Goal: Information Seeking & Learning: Learn about a topic

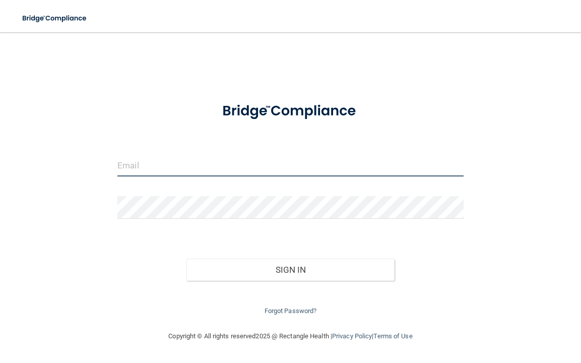
type input "[EMAIL_ADDRESS][DOMAIN_NAME]"
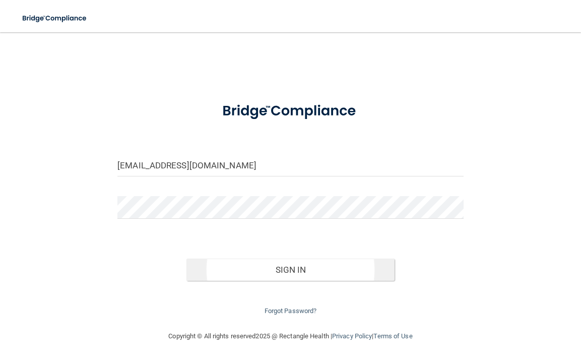
click at [232, 272] on button "Sign In" at bounding box center [290, 270] width 208 height 22
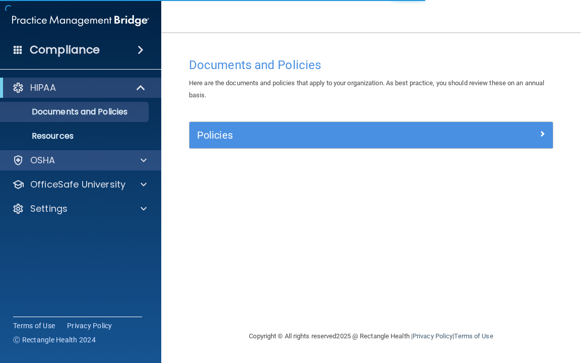
click at [79, 168] on div "OSHA" at bounding box center [81, 160] width 162 height 20
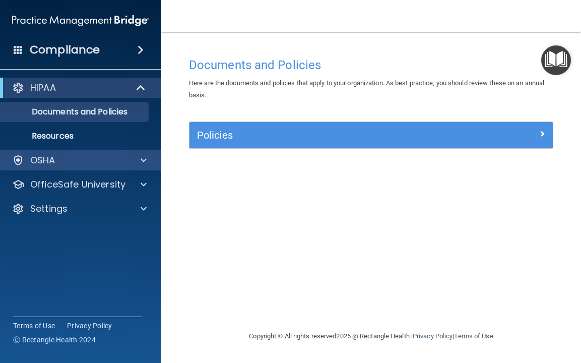
click at [144, 162] on span at bounding box center [144, 160] width 6 height 12
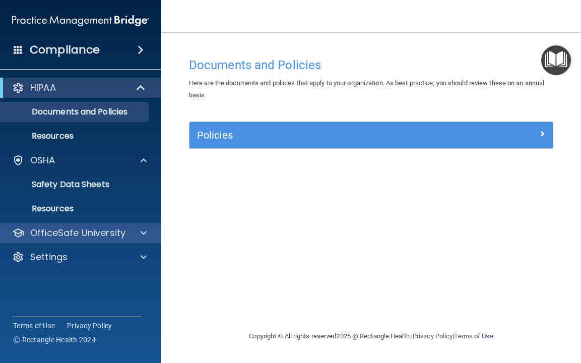
click at [123, 234] on p "OfficeSafe University" at bounding box center [77, 233] width 95 height 12
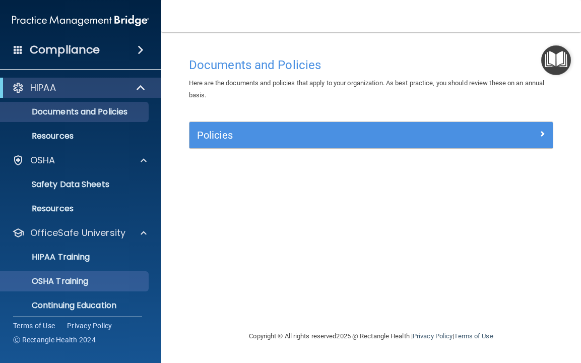
click at [116, 278] on div "OSHA Training" at bounding box center [76, 281] width 138 height 10
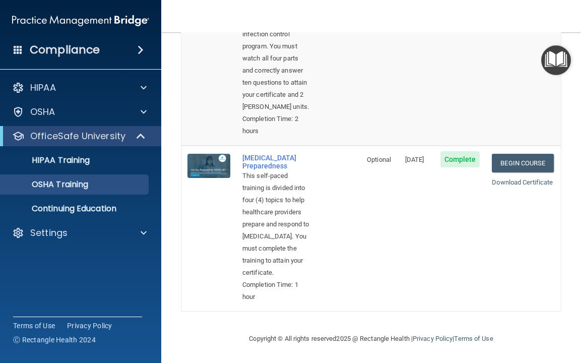
scroll to position [632, 0]
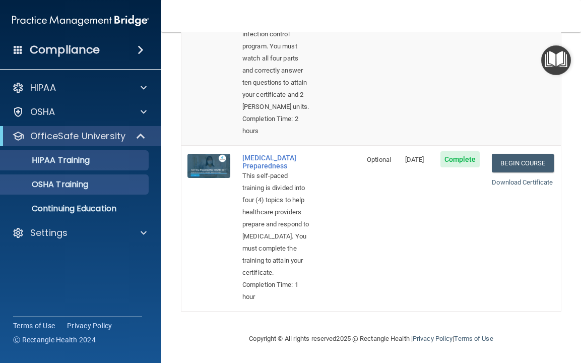
click at [60, 160] on p "HIPAA Training" at bounding box center [48, 160] width 83 height 10
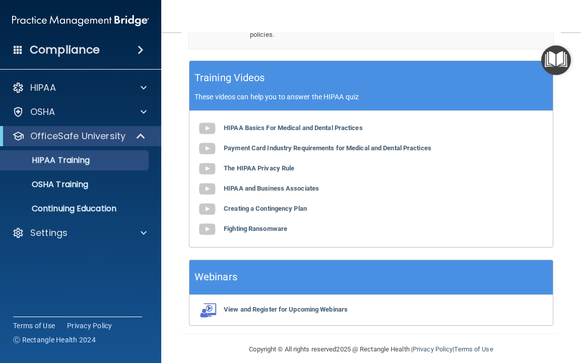
scroll to position [473, 0]
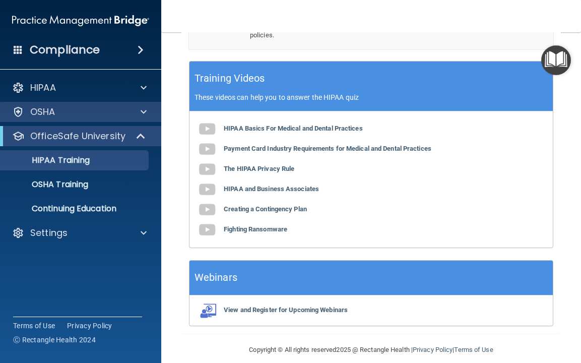
click at [130, 114] on div at bounding box center [142, 112] width 25 height 12
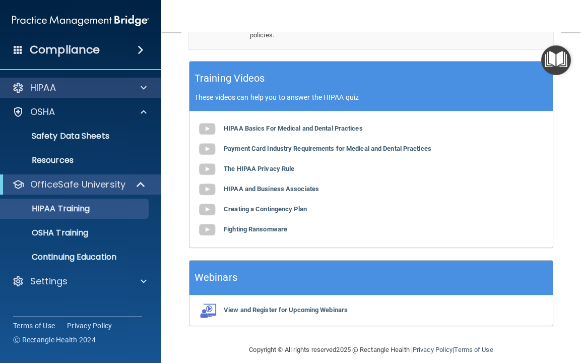
click at [138, 90] on div at bounding box center [142, 88] width 25 height 12
